Goal: Information Seeking & Learning: Learn about a topic

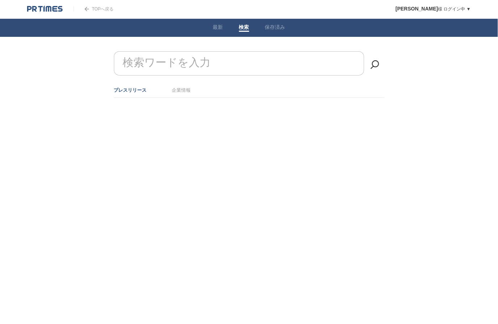
click at [231, 61] on input "検索ワードを入力" at bounding box center [239, 63] width 250 height 24
type input "物流"
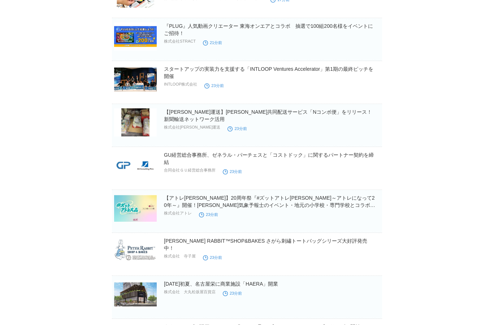
scroll to position [231, 0]
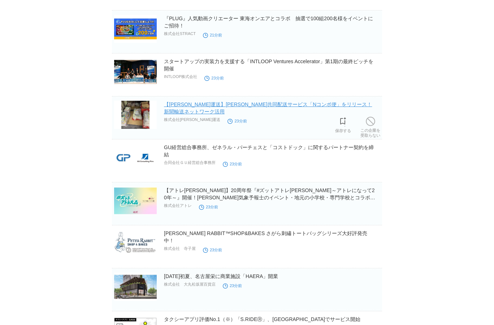
click at [213, 105] on link "【[PERSON_NAME]運送】[PERSON_NAME]共同配送サービス「Nコンボ便」をリリース！新聞輸送ネットワーク活用" at bounding box center [268, 108] width 208 height 13
